Goal: Task Accomplishment & Management: Complete application form

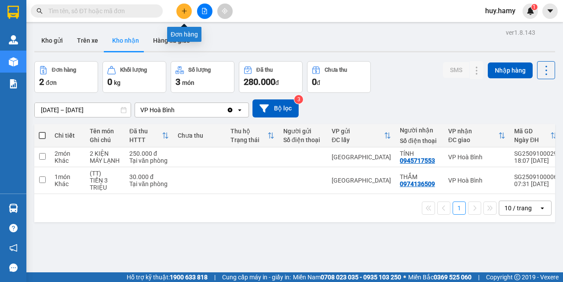
click at [180, 7] on button at bounding box center [183, 11] width 15 height 15
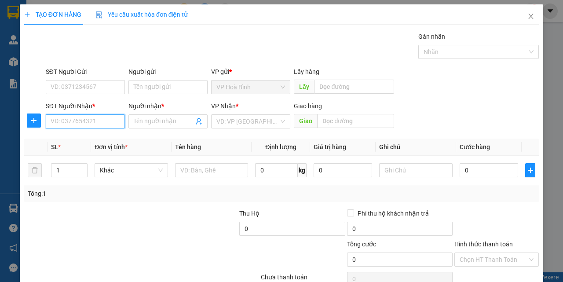
click at [73, 121] on input "SĐT Người Nhận *" at bounding box center [85, 121] width 79 height 14
type input "0918388044"
click at [79, 140] on div "0918388044 - VINH" at bounding box center [85, 139] width 68 height 10
type input "VINH"
type input "40.000"
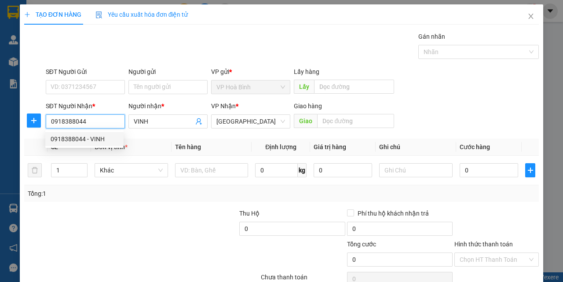
type input "40.000"
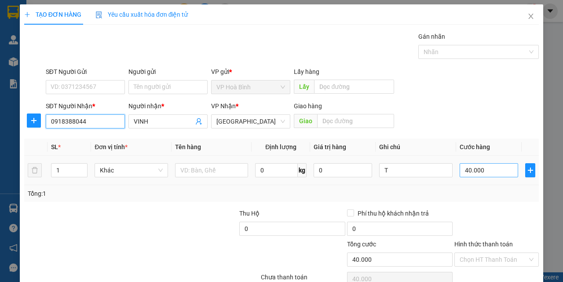
type input "0918388044"
click at [481, 170] on input "40.000" at bounding box center [488, 170] width 58 height 14
type input "5"
type input "50"
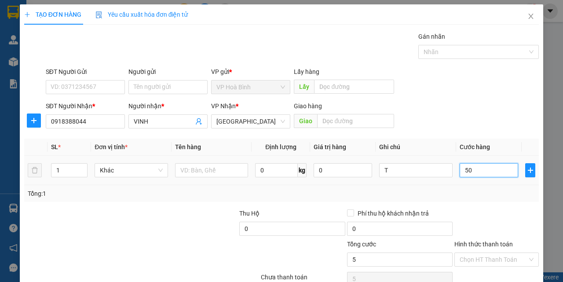
type input "50"
type input "500"
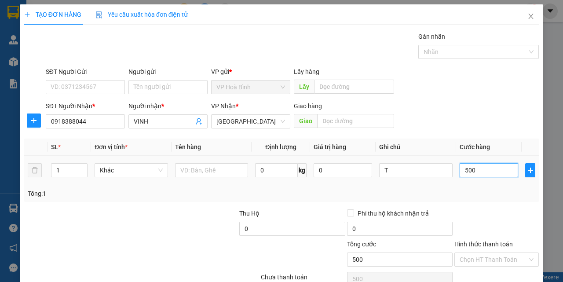
type input "5.000"
type input "50.000"
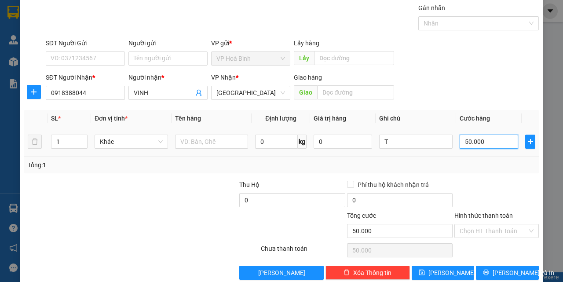
scroll to position [44, 0]
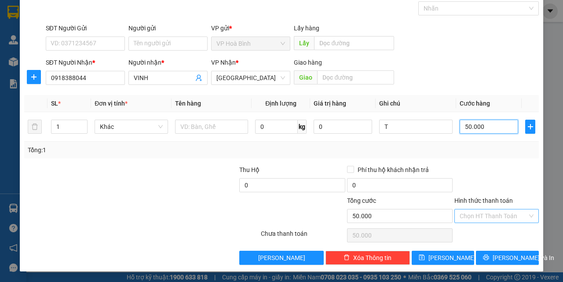
type input "50.000"
click at [492, 219] on input "Hình thức thanh toán" at bounding box center [493, 215] width 68 height 13
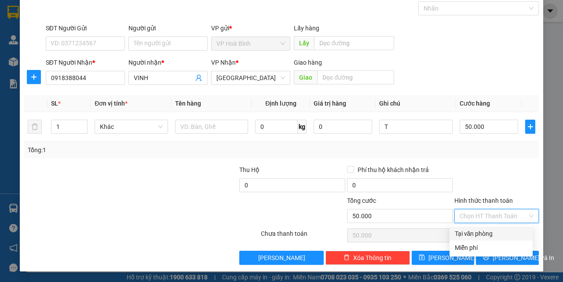
click at [494, 233] on div "Tại văn phòng" at bounding box center [490, 234] width 73 height 10
type input "0"
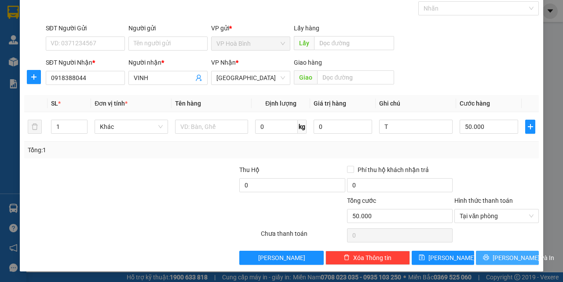
click at [504, 255] on span "[PERSON_NAME] và In" at bounding box center [523, 258] width 62 height 10
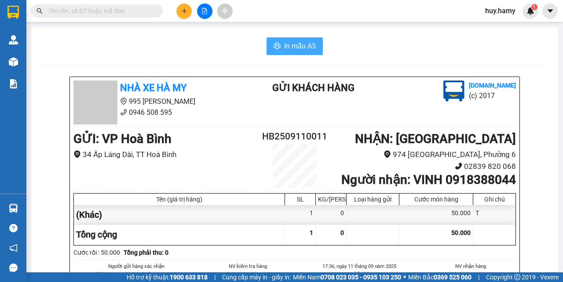
click at [300, 43] on span "In mẫu A5" at bounding box center [300, 45] width 32 height 11
click at [180, 7] on button at bounding box center [183, 11] width 15 height 15
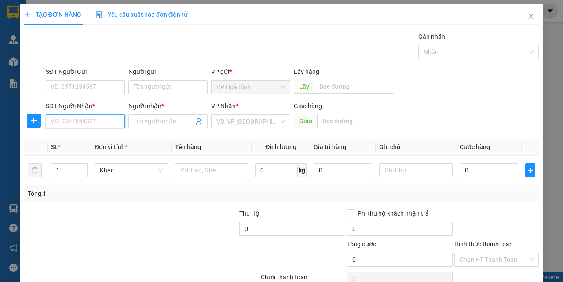
click at [98, 126] on input "SĐT Người Nhận *" at bounding box center [85, 121] width 79 height 14
click at [87, 139] on div "0812622790 - MINH" at bounding box center [85, 139] width 68 height 10
type input "0812622790"
type input "MINH"
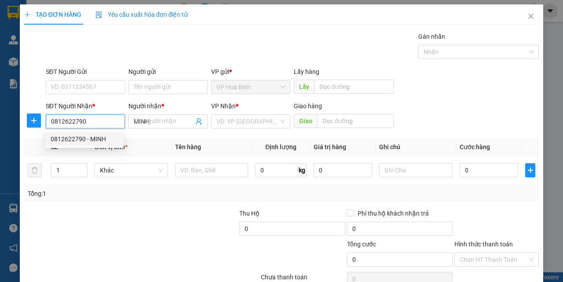
type input "40.000"
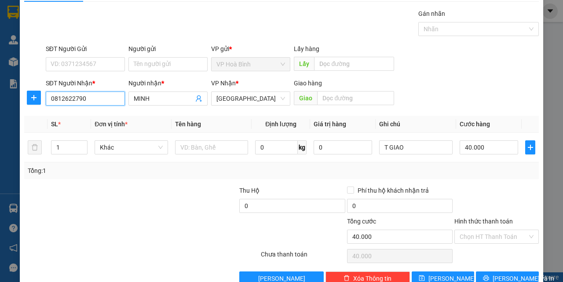
scroll to position [44, 0]
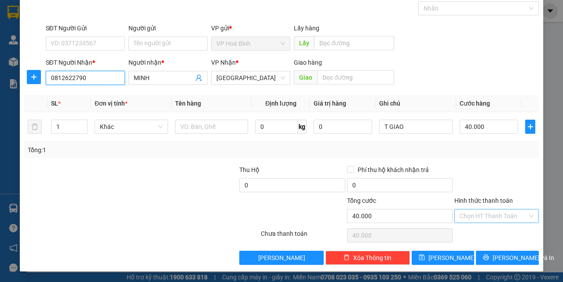
type input "0812622790"
click at [477, 215] on input "Hình thức thanh toán" at bounding box center [493, 215] width 68 height 13
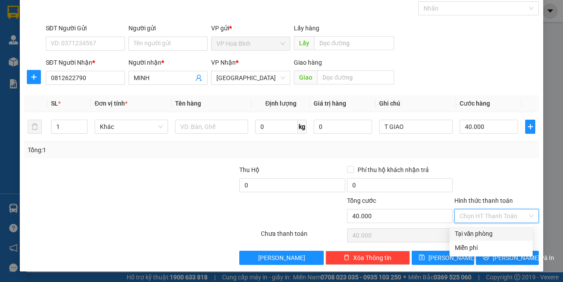
click at [485, 233] on div "Tại văn phòng" at bounding box center [490, 234] width 73 height 10
type input "0"
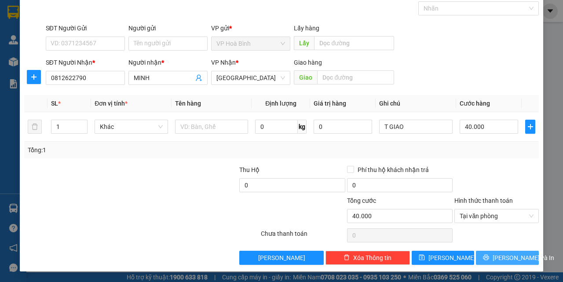
click at [505, 263] on button "[PERSON_NAME] và In" at bounding box center [507, 258] width 63 height 14
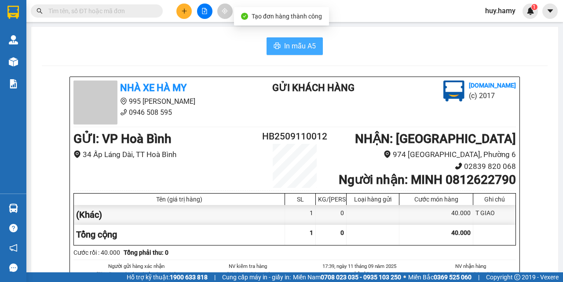
click at [284, 45] on span "In mẫu A5" at bounding box center [300, 45] width 32 height 11
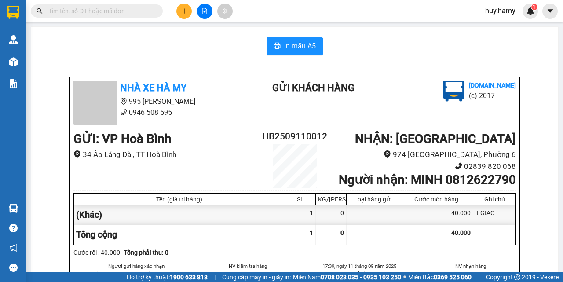
click at [181, 11] on icon "plus" at bounding box center [184, 11] width 6 height 6
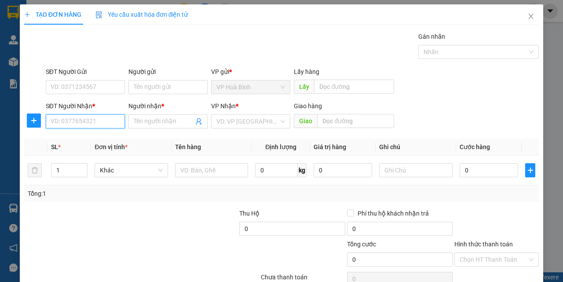
click at [64, 122] on input "SĐT Người Nhận *" at bounding box center [85, 121] width 79 height 14
type input "0938528001"
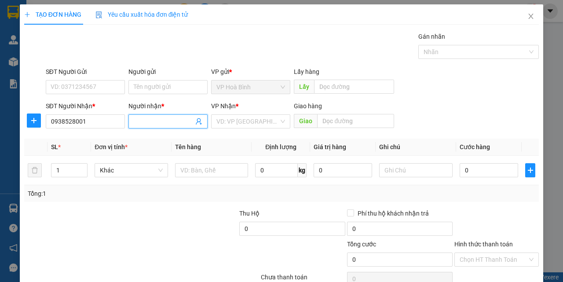
click at [161, 123] on input "Người nhận *" at bounding box center [164, 121] width 60 height 10
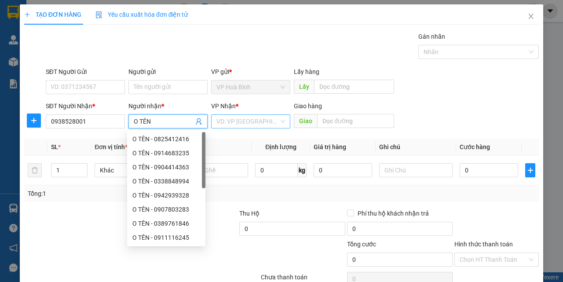
type input "O TÊN"
click at [227, 115] on input "search" at bounding box center [247, 121] width 62 height 13
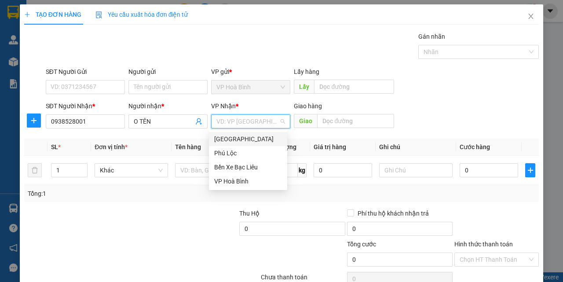
click at [227, 133] on div "[GEOGRAPHIC_DATA]" at bounding box center [248, 139] width 78 height 14
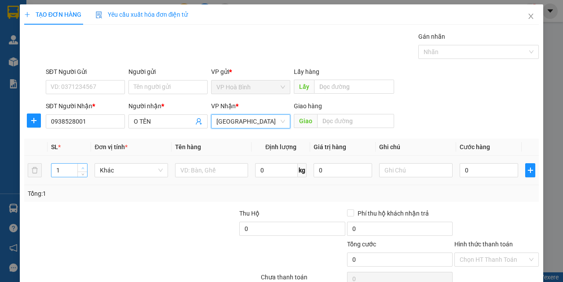
type input "2"
click at [84, 168] on span "up" at bounding box center [82, 167] width 5 height 5
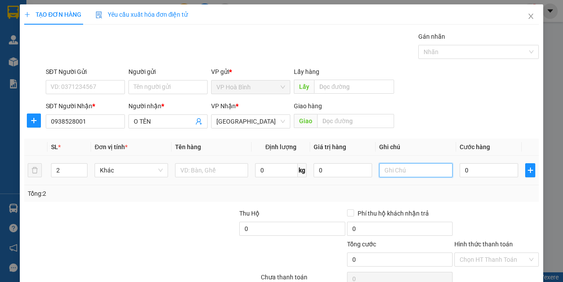
click at [394, 169] on input "text" at bounding box center [415, 170] width 73 height 14
type input "1T + 1B"
click at [470, 178] on div "0" at bounding box center [488, 170] width 58 height 18
click at [470, 177] on input "0" at bounding box center [488, 170] width 58 height 14
type input "1"
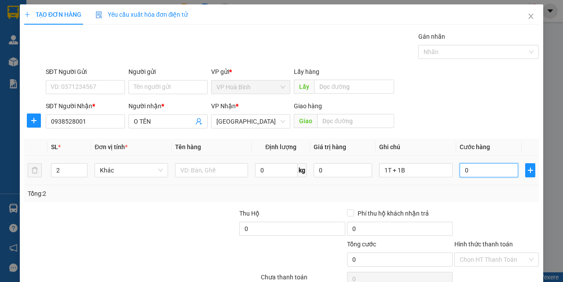
type input "1"
type input "12"
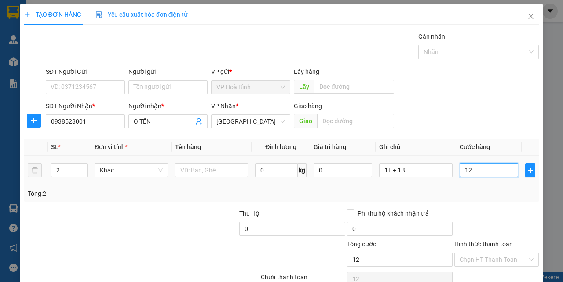
type input "120"
type input "1.200"
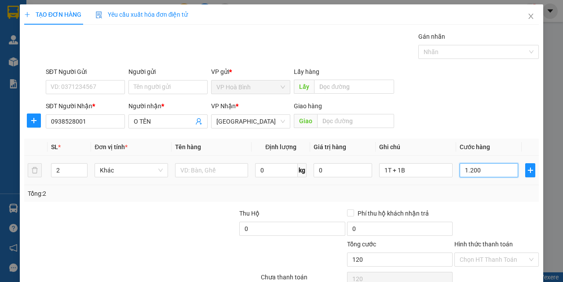
type input "1.200"
type input "12.000"
type input "120.000"
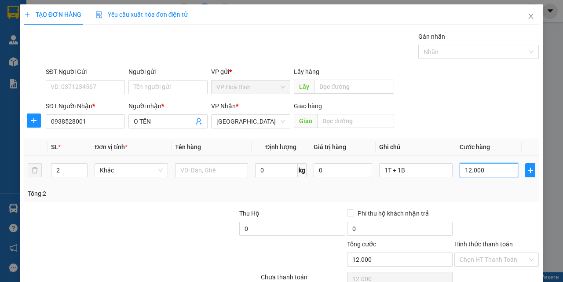
type input "120.000"
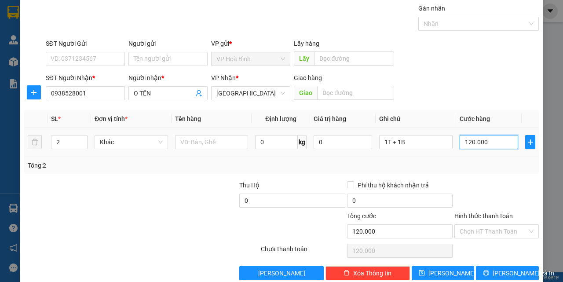
scroll to position [44, 0]
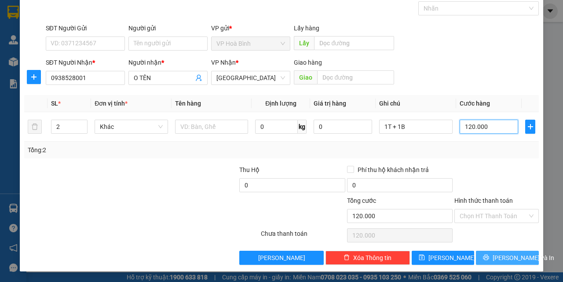
type input "120.000"
click at [494, 253] on span "[PERSON_NAME] và In" at bounding box center [523, 258] width 62 height 10
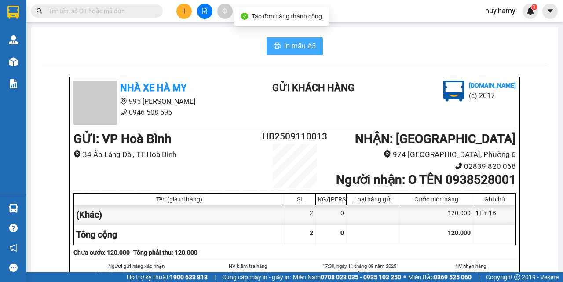
click at [292, 44] on span "In mẫu A5" at bounding box center [300, 45] width 32 height 11
click at [290, 42] on span "In mẫu A5" at bounding box center [300, 45] width 32 height 11
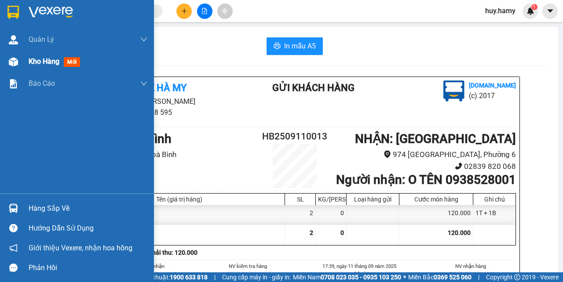
click at [39, 62] on span "Kho hàng" at bounding box center [44, 61] width 31 height 8
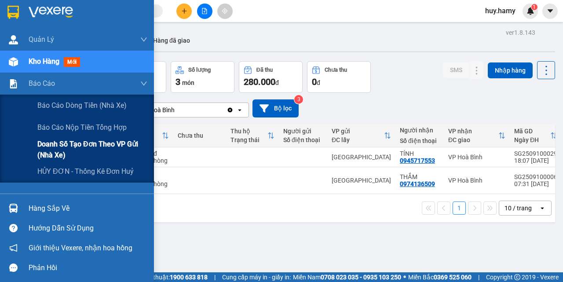
click at [82, 140] on span "Doanh số tạo đơn theo VP gửi (nhà xe)" at bounding box center [92, 149] width 110 height 22
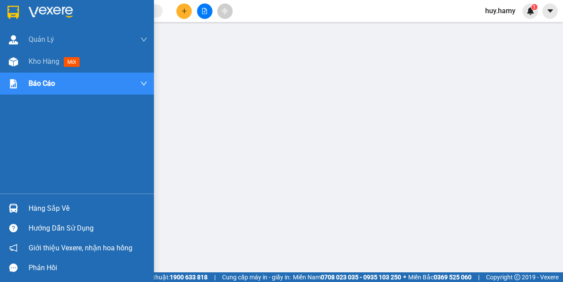
click at [40, 214] on div "Hàng sắp về" at bounding box center [88, 208] width 119 height 13
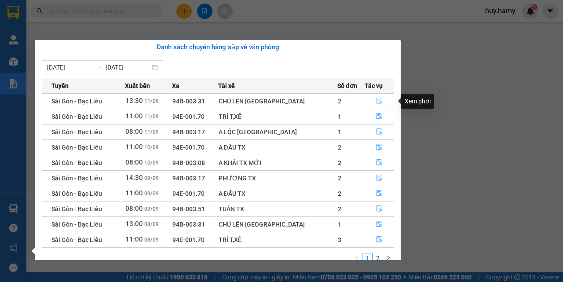
click at [380, 101] on button "button" at bounding box center [379, 101] width 28 height 14
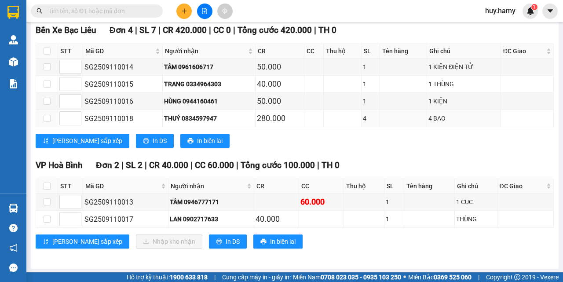
scroll to position [148, 0]
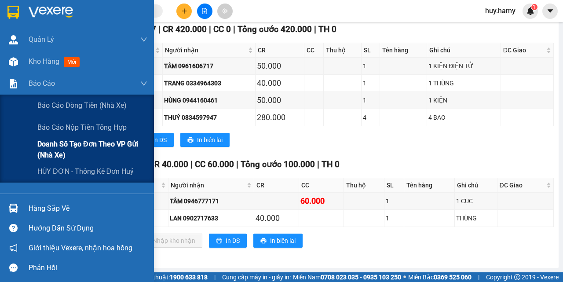
click at [72, 141] on span "Doanh số tạo đơn theo VP gửi (nhà xe)" at bounding box center [92, 149] width 110 height 22
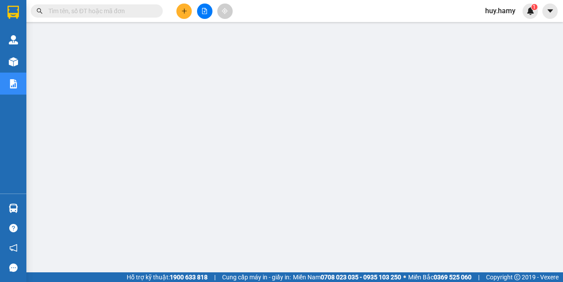
click at [179, 9] on button at bounding box center [183, 11] width 15 height 15
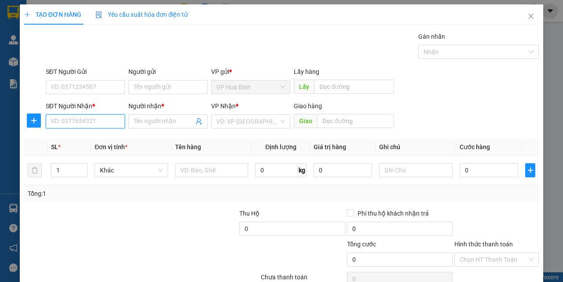
click at [103, 120] on input "SĐT Người Nhận *" at bounding box center [85, 121] width 79 height 14
click at [78, 138] on div "0909103138 - DANH" at bounding box center [85, 139] width 68 height 10
type input "0909103138"
type input "DANH"
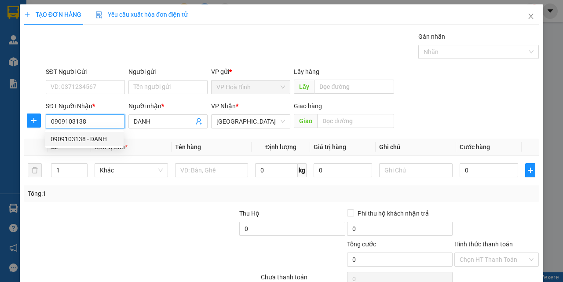
type input "80.000"
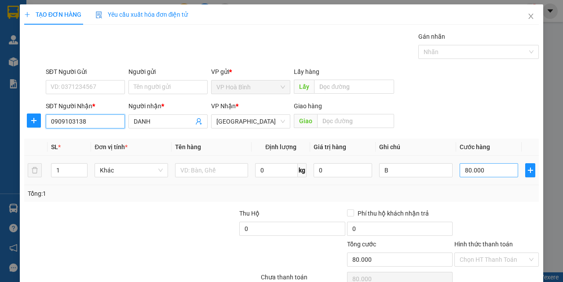
type input "0909103138"
click at [473, 171] on input "80.000" at bounding box center [488, 170] width 58 height 14
type input "9"
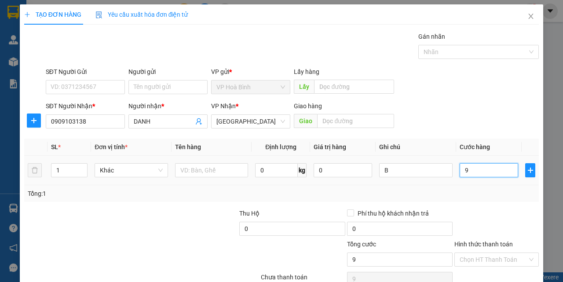
type input "90"
type input "900"
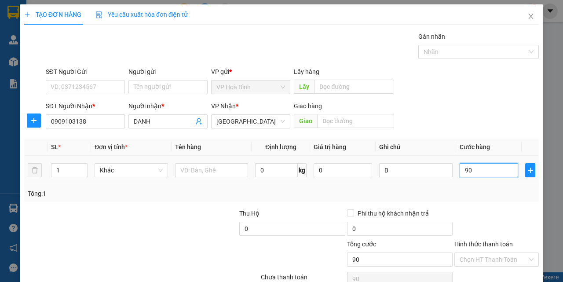
type input "900"
type input "9.000"
type input "90.000"
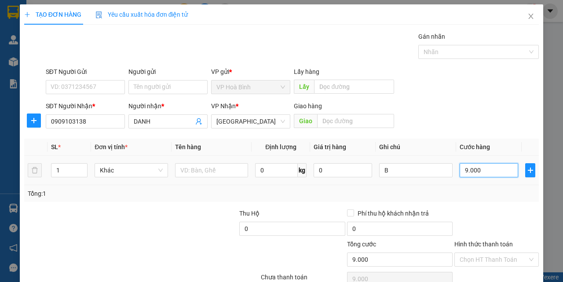
type input "90.000"
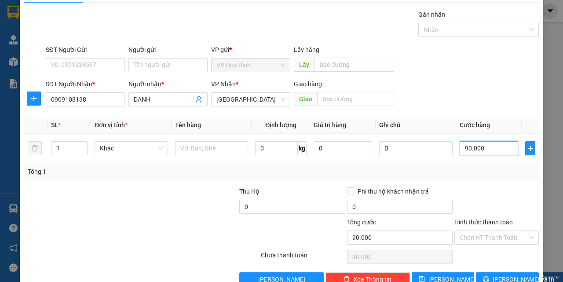
scroll to position [44, 0]
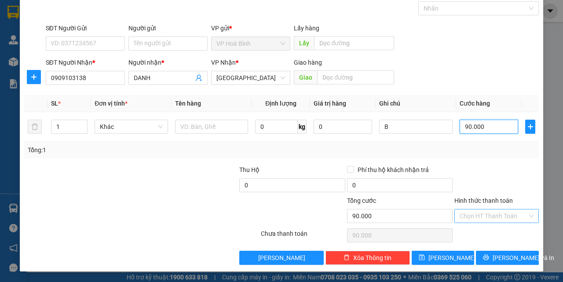
type input "90.000"
click at [489, 218] on input "Hình thức thanh toán" at bounding box center [493, 215] width 68 height 13
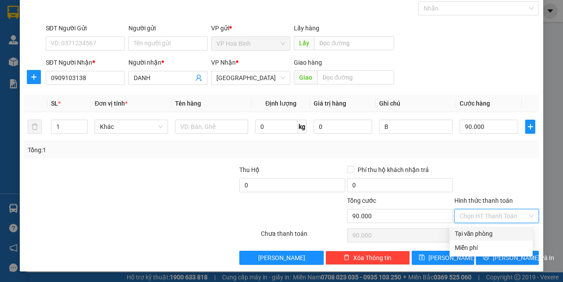
click at [489, 231] on div "Tại văn phòng" at bounding box center [490, 234] width 73 height 10
type input "0"
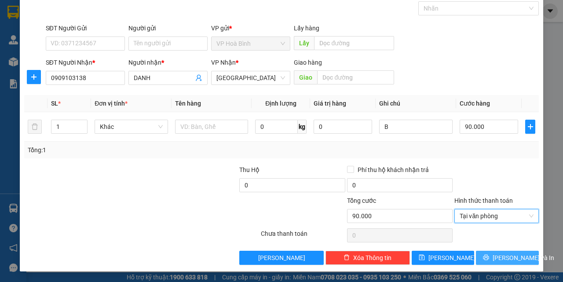
click at [498, 257] on span "[PERSON_NAME] và In" at bounding box center [523, 258] width 62 height 10
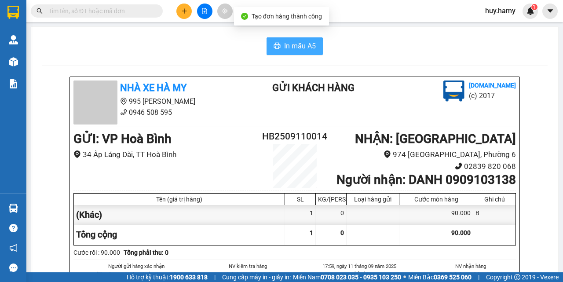
click at [292, 42] on span "In mẫu A5" at bounding box center [300, 45] width 32 height 11
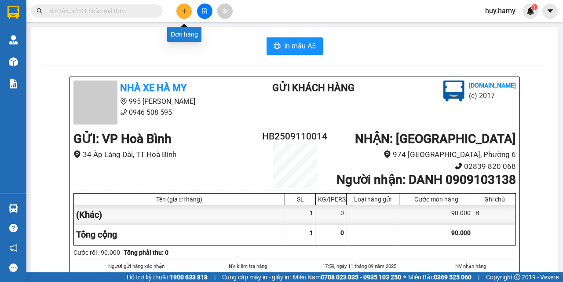
click at [182, 12] on icon "plus" at bounding box center [184, 11] width 6 height 6
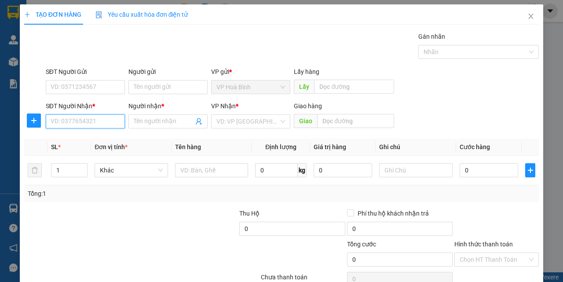
click at [96, 116] on input "SĐT Người Nhận *" at bounding box center [85, 121] width 79 height 14
click at [81, 136] on div "0902698313 - TIÊN" at bounding box center [85, 139] width 68 height 10
type input "0902698313"
type input "TIÊN"
type input "60.000"
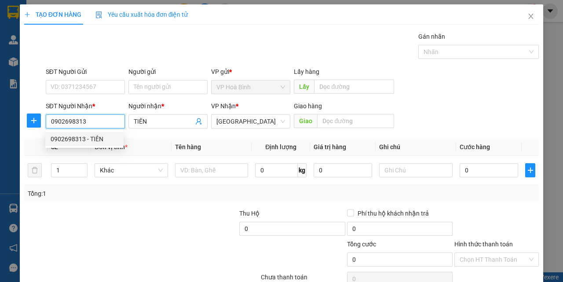
type input "60.000"
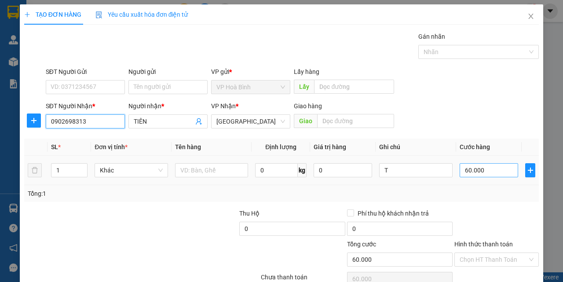
type input "0902698313"
click at [484, 170] on input "60.000" at bounding box center [488, 170] width 58 height 14
type input "1"
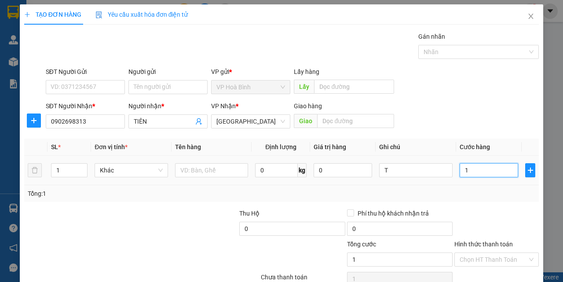
type input "10"
type input "100"
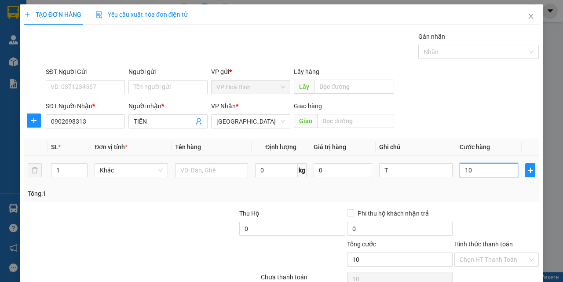
type input "100"
type input "1.000"
type input "10.000"
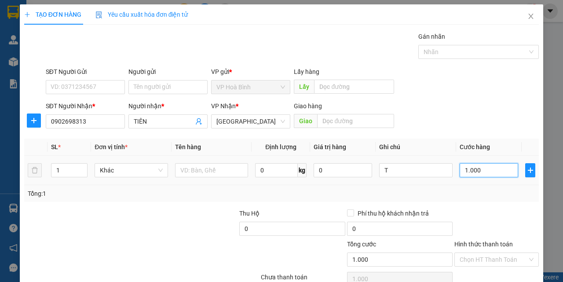
type input "10.000"
type input "100.000"
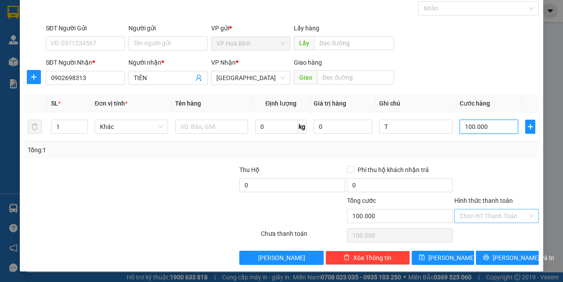
type input "100.000"
click at [484, 214] on input "Hình thức thanh toán" at bounding box center [493, 215] width 68 height 13
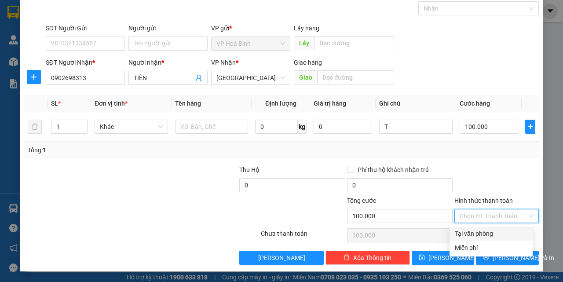
click at [481, 228] on div "Tại văn phòng" at bounding box center [490, 233] width 83 height 14
type input "0"
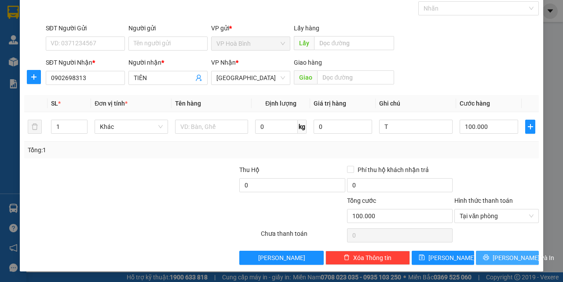
click at [491, 258] on button "[PERSON_NAME] và In" at bounding box center [507, 258] width 63 height 14
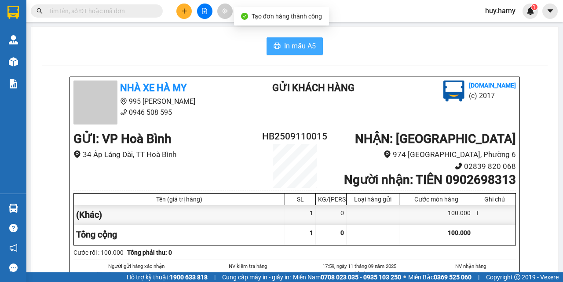
click at [308, 49] on span "In mẫu A5" at bounding box center [300, 45] width 32 height 11
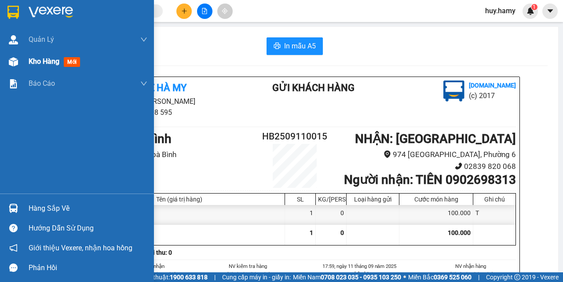
click at [26, 64] on div "Kho hàng mới" at bounding box center [77, 62] width 154 height 22
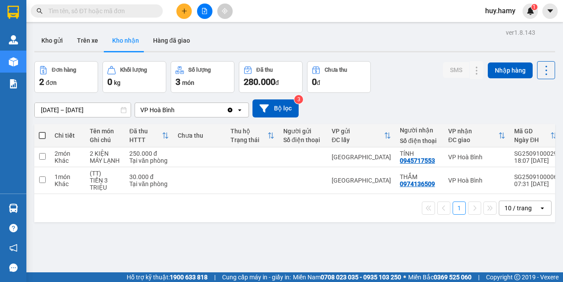
click at [179, 8] on button at bounding box center [183, 11] width 15 height 15
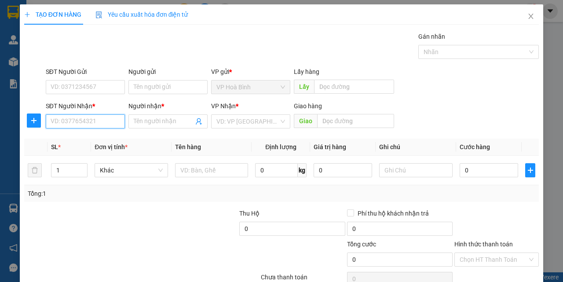
click at [99, 123] on input "SĐT Người Nhận *" at bounding box center [85, 121] width 79 height 14
type input "0932200766"
click at [87, 139] on div "0932200766 - THÀNH" at bounding box center [85, 139] width 68 height 10
type input "THÀNH"
type input "80.000"
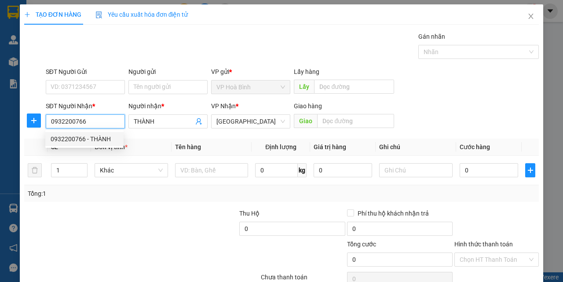
type input "80.000"
type input "0932200766"
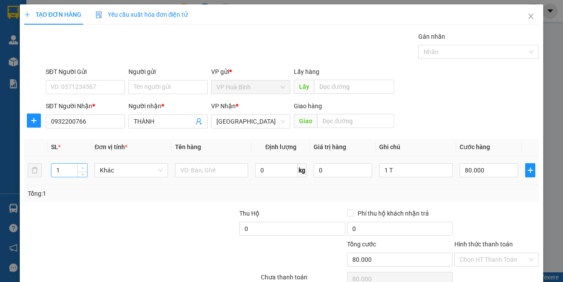
type input "2"
click at [81, 167] on icon "up" at bounding box center [82, 168] width 3 height 3
click at [403, 166] on input "1 T" at bounding box center [415, 170] width 73 height 14
type input "0"
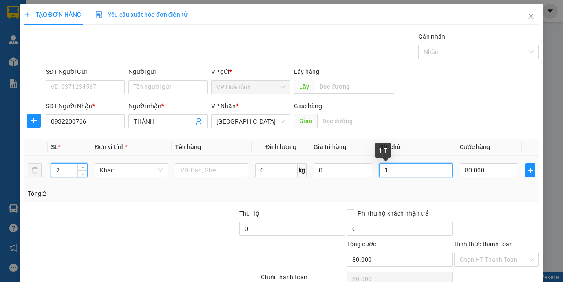
type input "0"
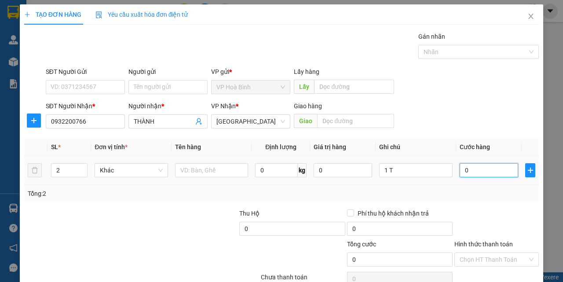
click at [464, 170] on input "0" at bounding box center [488, 170] width 58 height 14
type input "1"
type input "12"
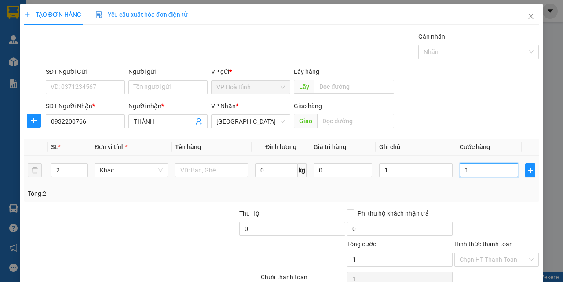
type input "12"
type input "120"
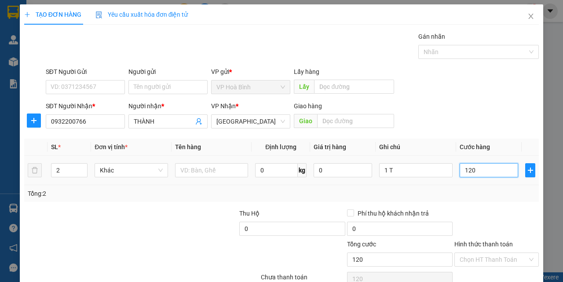
type input "1.200"
type input "12.000"
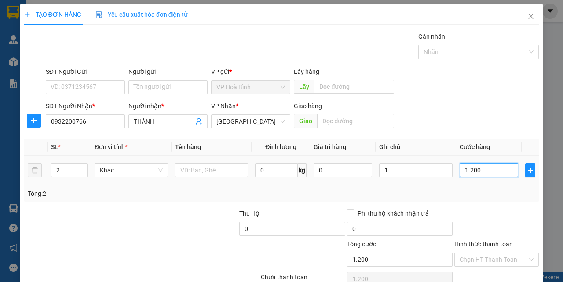
type input "12.000"
type input "120.000"
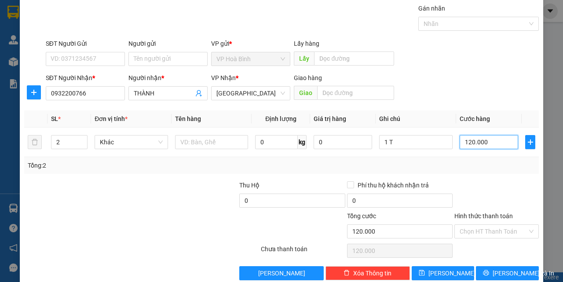
scroll to position [44, 0]
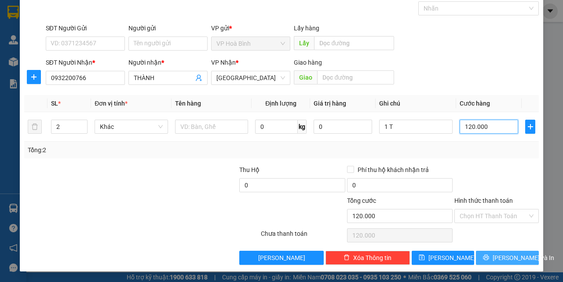
type input "120.000"
click at [494, 256] on span "[PERSON_NAME] và In" at bounding box center [523, 258] width 62 height 10
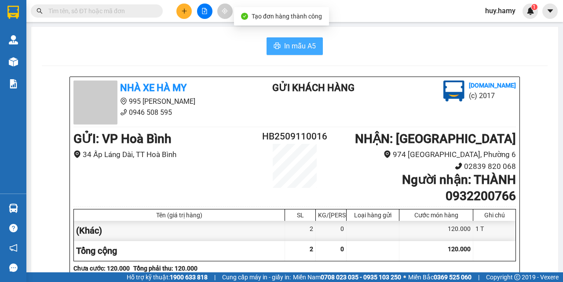
click at [279, 41] on button "In mẫu A5" at bounding box center [294, 46] width 56 height 18
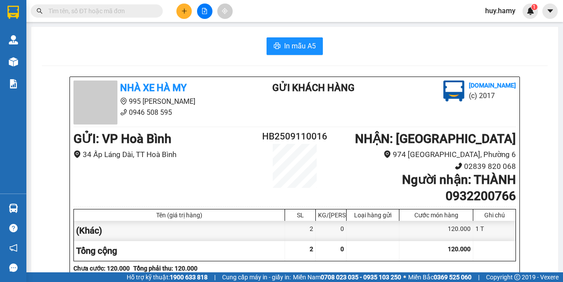
click at [182, 5] on button at bounding box center [183, 11] width 15 height 15
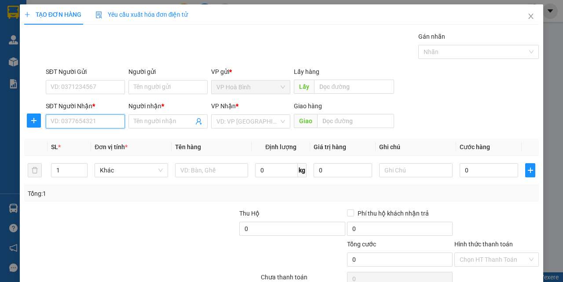
click at [73, 123] on input "SĐT Người Nhận *" at bounding box center [85, 121] width 79 height 14
type input "0913838999"
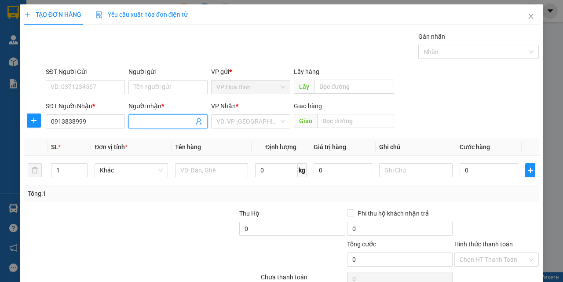
click at [149, 125] on input "Người nhận *" at bounding box center [164, 121] width 60 height 10
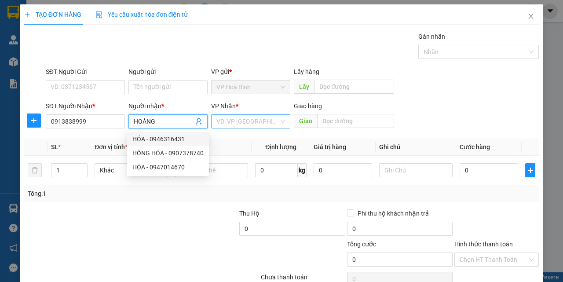
type input "HOÀNG"
click at [232, 124] on input "search" at bounding box center [247, 121] width 62 height 13
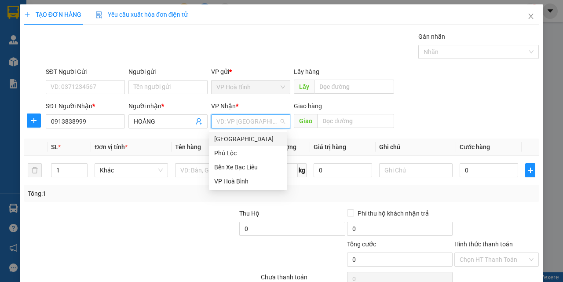
click at [240, 140] on div "[GEOGRAPHIC_DATA]" at bounding box center [248, 139] width 68 height 10
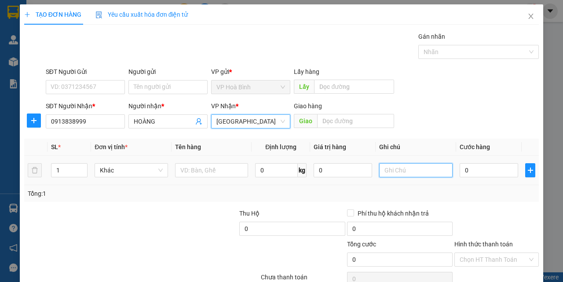
click at [415, 172] on input "text" at bounding box center [415, 170] width 73 height 14
type input "B"
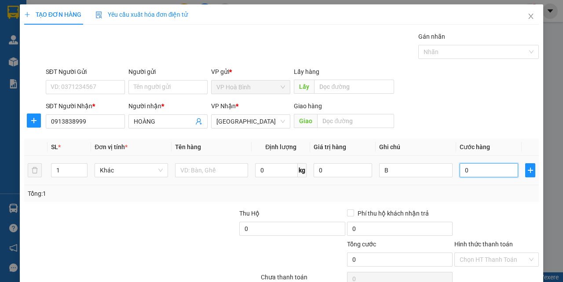
click at [480, 173] on input "0" at bounding box center [488, 170] width 58 height 14
type input "3"
type input "30"
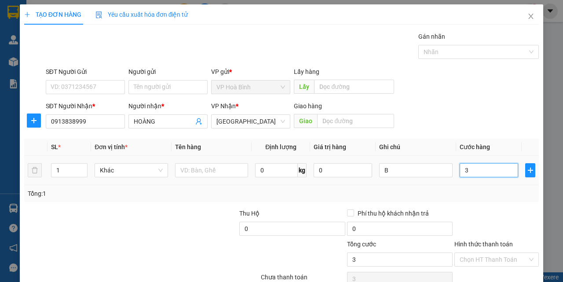
type input "30"
type input "300"
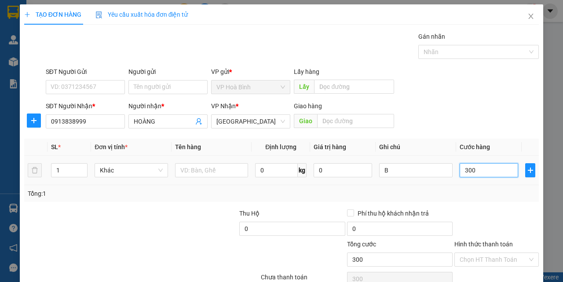
type input "3.000"
type input "30.000"
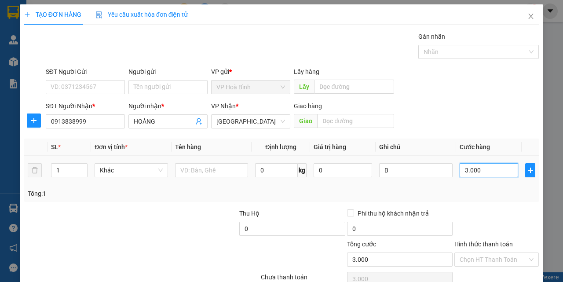
type input "30.000"
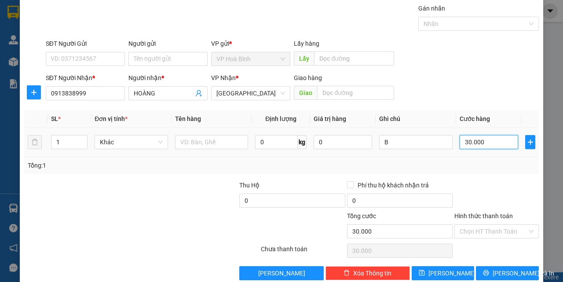
scroll to position [44, 0]
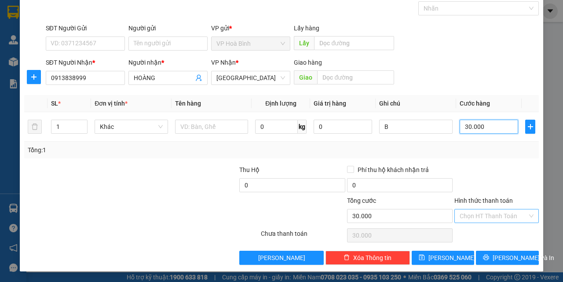
type input "30.000"
click at [475, 212] on input "Hình thức thanh toán" at bounding box center [493, 215] width 68 height 13
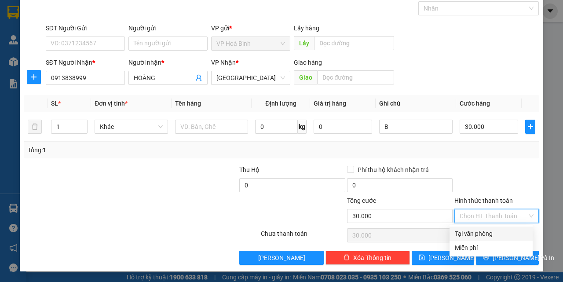
click at [480, 236] on div "Tại văn phòng" at bounding box center [490, 234] width 73 height 10
type input "0"
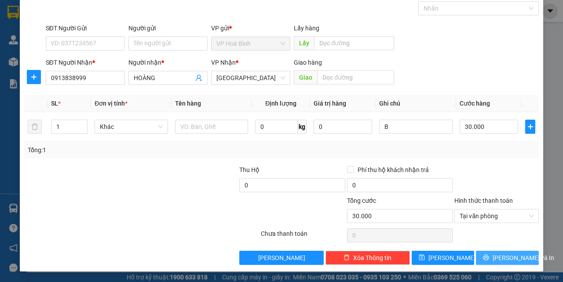
click at [496, 255] on span "[PERSON_NAME] và In" at bounding box center [523, 258] width 62 height 10
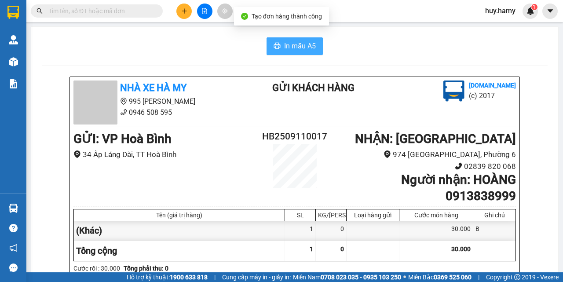
click at [298, 51] on span "In mẫu A5" at bounding box center [300, 45] width 32 height 11
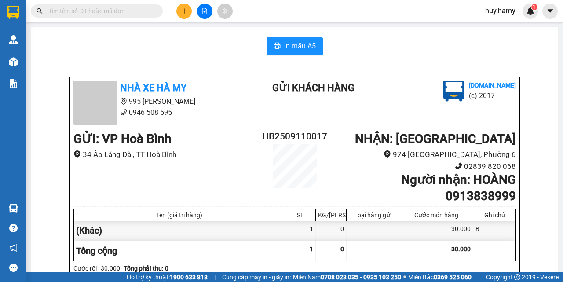
click at [179, 7] on button at bounding box center [183, 11] width 15 height 15
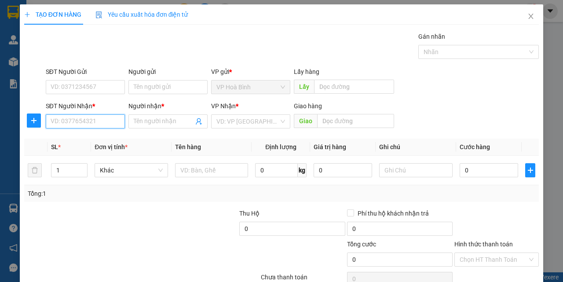
click at [86, 124] on input "SĐT Người Nhận *" at bounding box center [85, 121] width 79 height 14
click at [80, 139] on div "0914264009 - KHẢI" at bounding box center [85, 139] width 68 height 10
type input "0914264009"
type input "KHẢI"
type input "100.000"
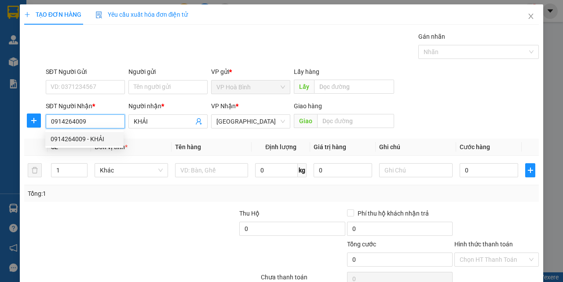
type input "100.000"
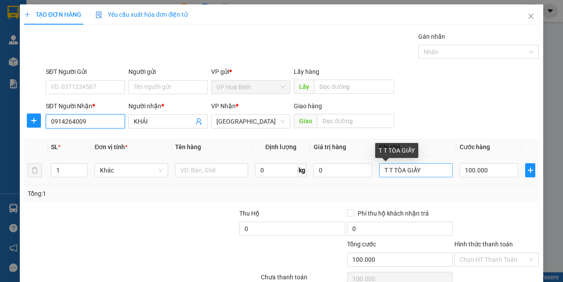
type input "0914264009"
drag, startPoint x: 402, startPoint y: 171, endPoint x: 416, endPoint y: 171, distance: 13.6
click at [416, 171] on input "T T TÒA GIẤY" at bounding box center [415, 170] width 73 height 14
drag, startPoint x: 378, startPoint y: 171, endPoint x: 419, endPoint y: 172, distance: 40.5
click at [419, 172] on input "T T TÒA GIẤY" at bounding box center [415, 170] width 73 height 14
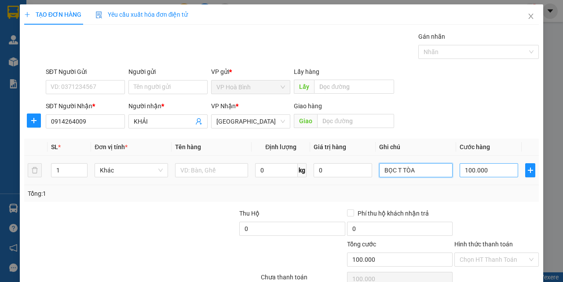
type input "BỌC T TÒA"
click at [471, 172] on input "100.000" at bounding box center [488, 170] width 58 height 14
type input "8"
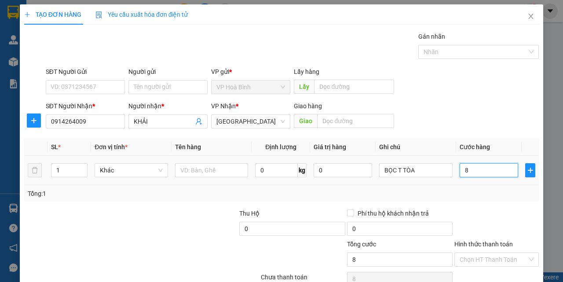
type input "80"
type input "800"
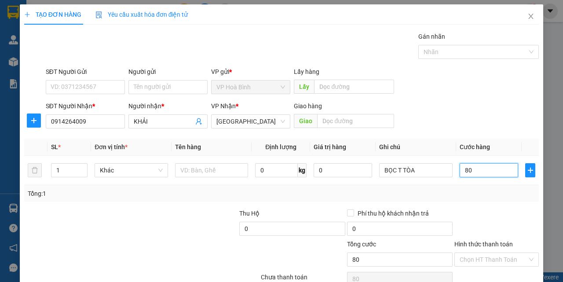
type input "800"
type input "8.000"
type input "80.000"
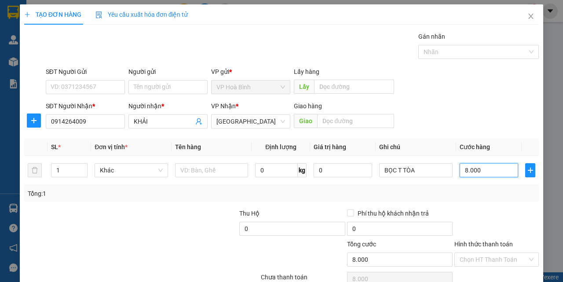
type input "80.000"
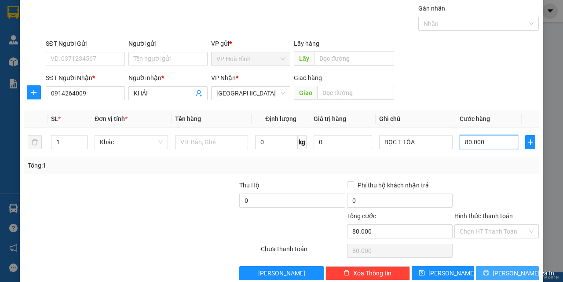
scroll to position [44, 0]
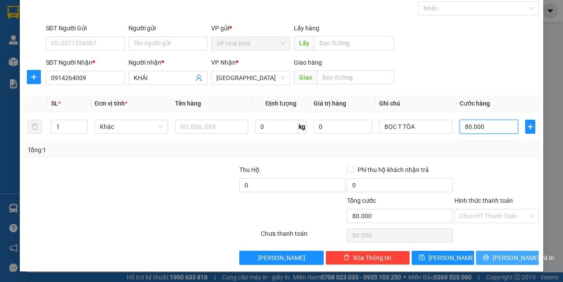
type input "80.000"
click at [501, 256] on span "[PERSON_NAME] và In" at bounding box center [523, 258] width 62 height 10
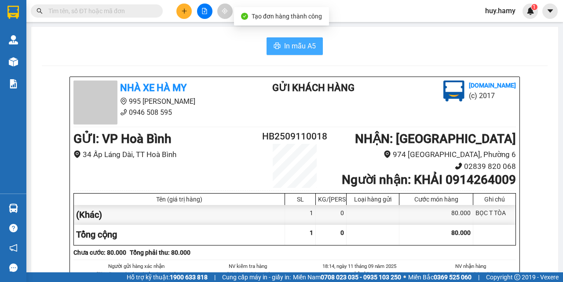
click at [284, 51] on span "In mẫu A5" at bounding box center [300, 45] width 32 height 11
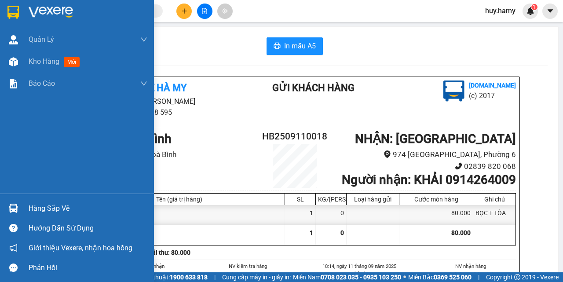
click at [33, 200] on div "Hàng sắp về" at bounding box center [77, 208] width 154 height 20
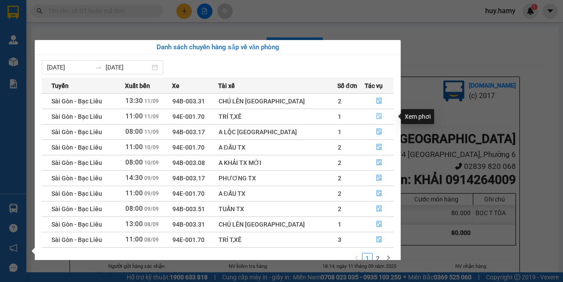
click at [377, 116] on icon "file-done" at bounding box center [379, 116] width 5 height 6
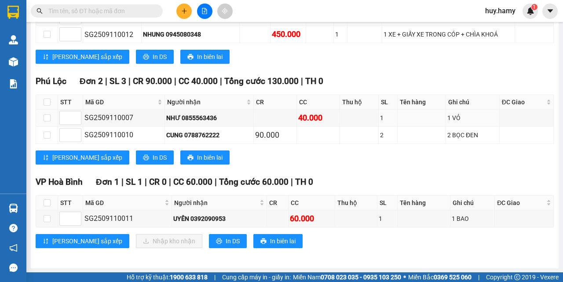
scroll to position [280, 0]
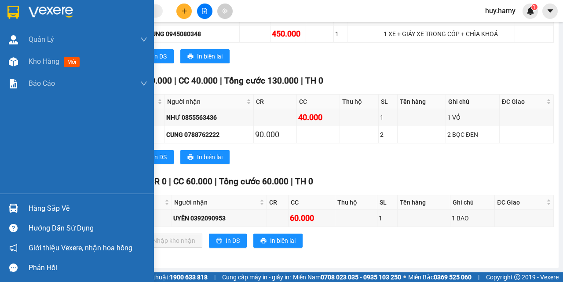
click at [29, 211] on div "Hàng sắp về" at bounding box center [88, 208] width 119 height 13
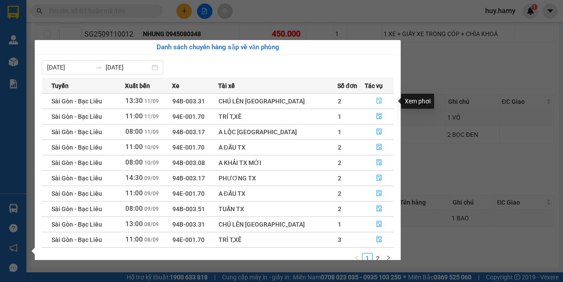
click at [376, 100] on icon "file-done" at bounding box center [379, 101] width 6 height 6
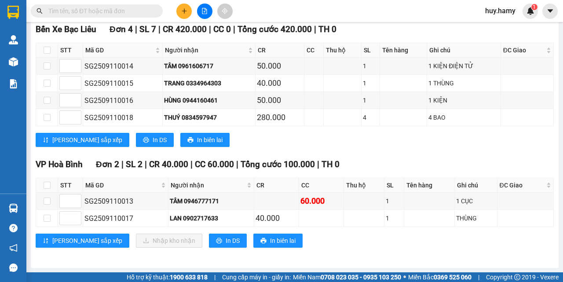
scroll to position [148, 0]
